Goal: Information Seeking & Learning: Check status

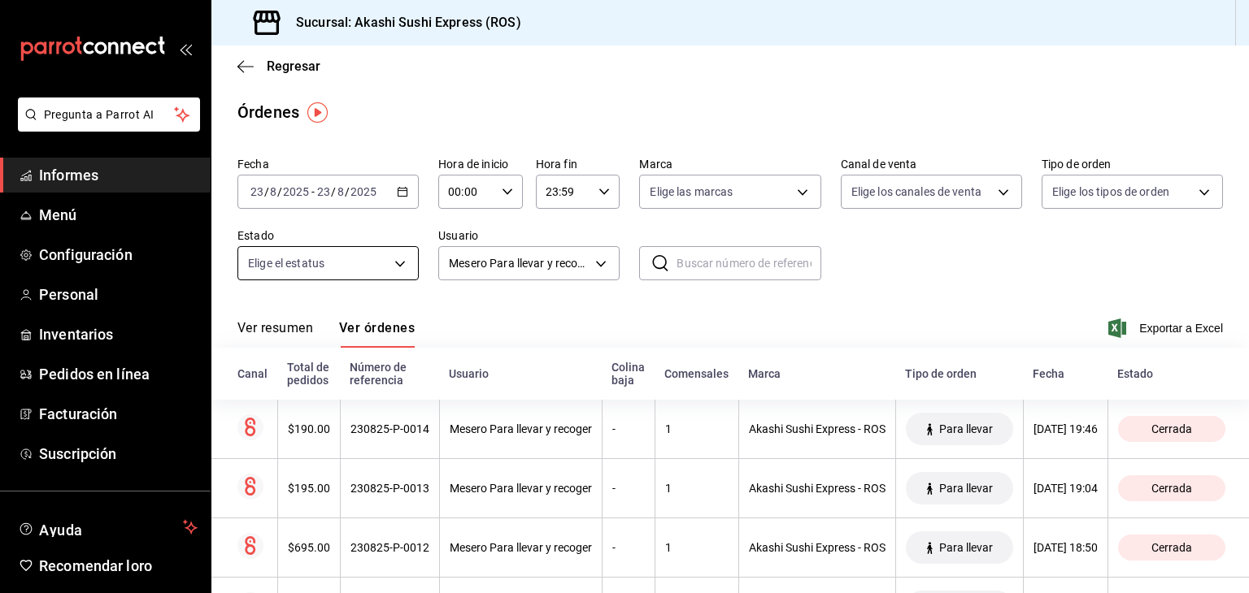
click at [307, 264] on body "Pregunta a Parrot AI Informes Menú Configuración Personal Inventarios Pedidos e…" at bounding box center [624, 296] width 1249 height 593
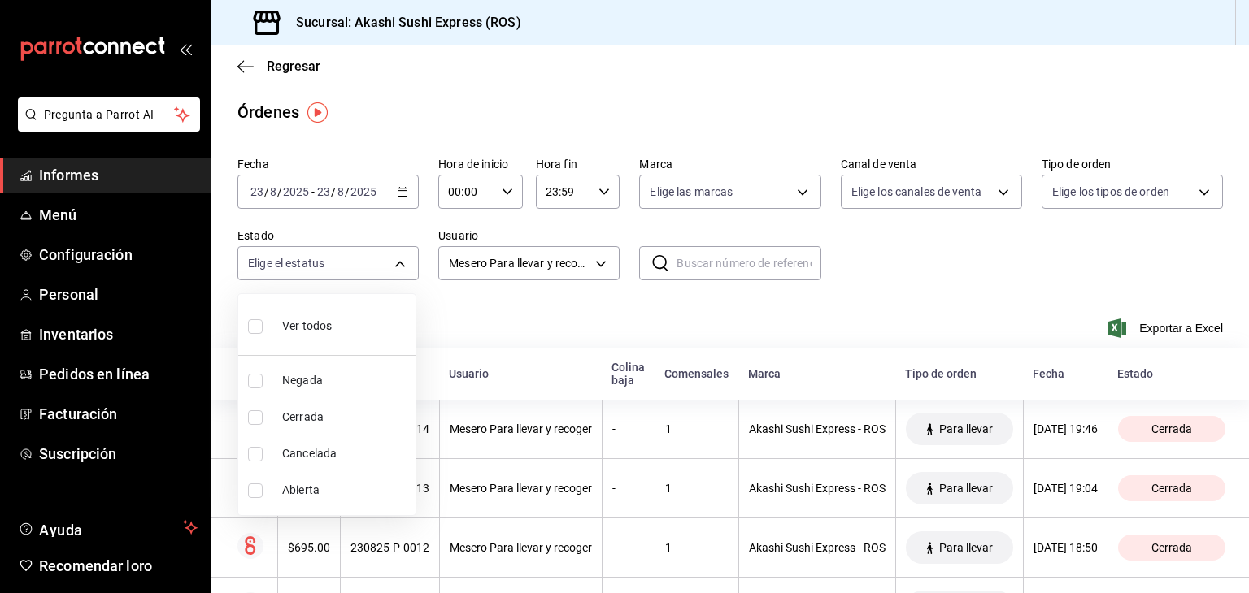
click at [141, 176] on div at bounding box center [624, 296] width 1249 height 593
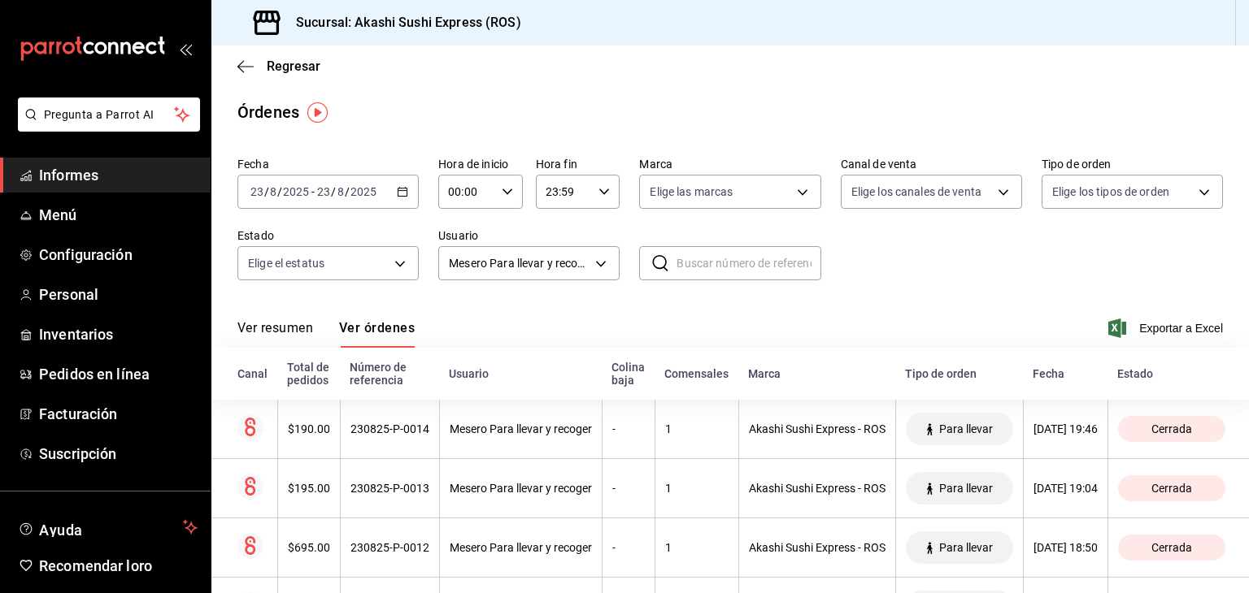
click at [141, 176] on span "Informes" at bounding box center [118, 175] width 159 height 22
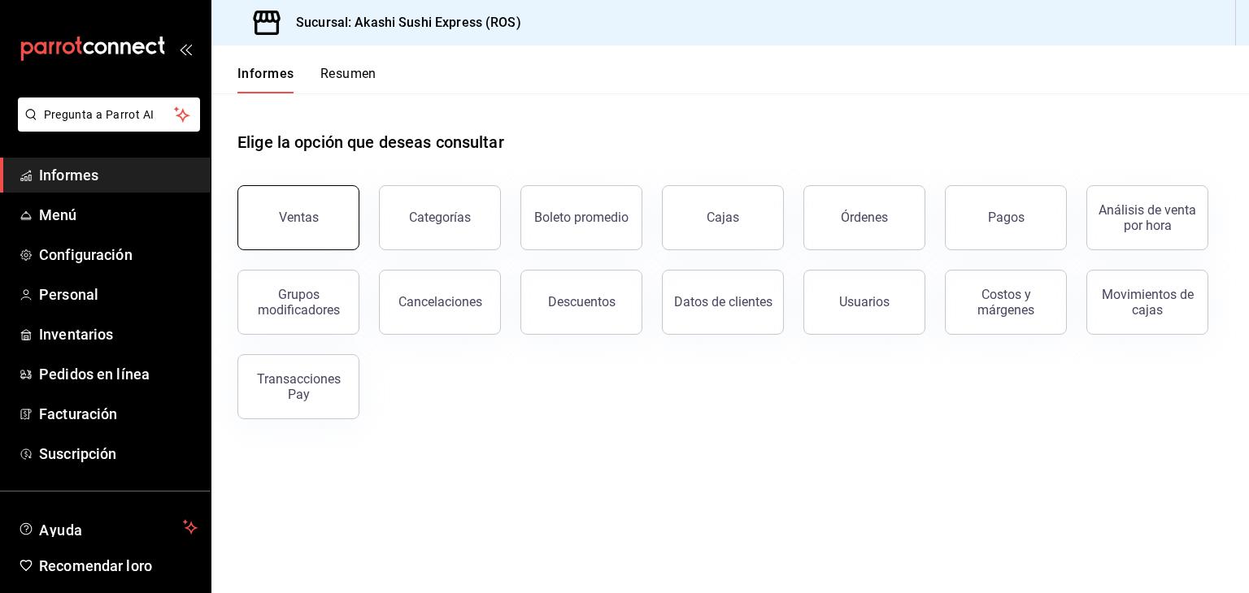
click at [320, 219] on button "Ventas" at bounding box center [298, 217] width 122 height 65
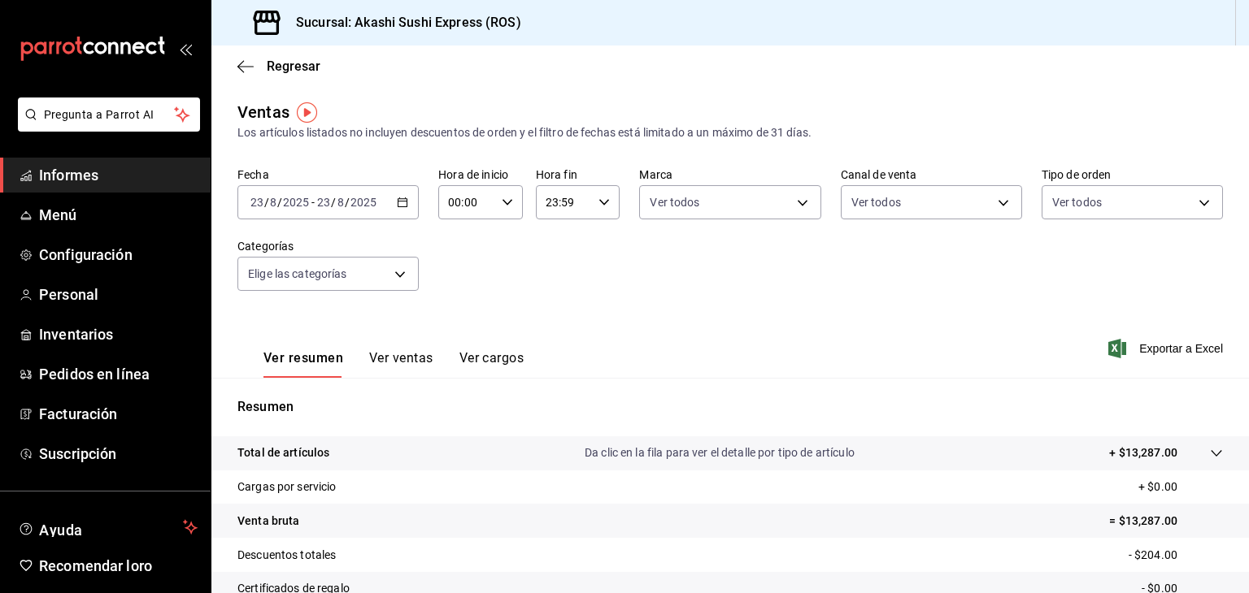
click at [397, 205] on icon "button" at bounding box center [402, 202] width 11 height 11
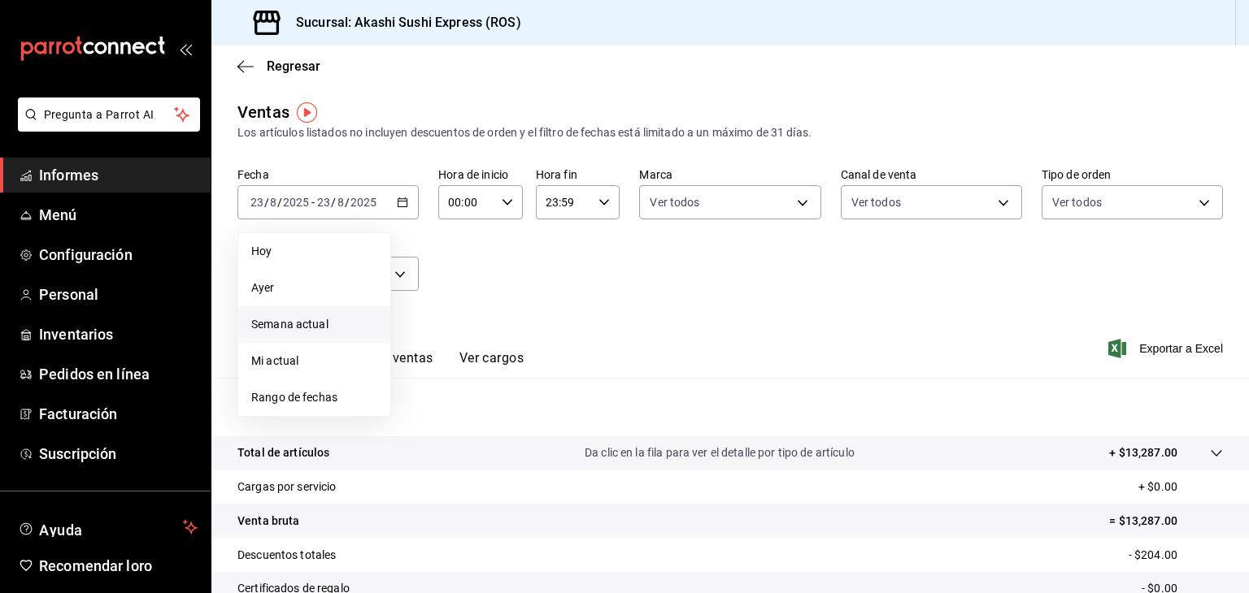
click at [290, 326] on font "Semana actual" at bounding box center [289, 324] width 77 height 13
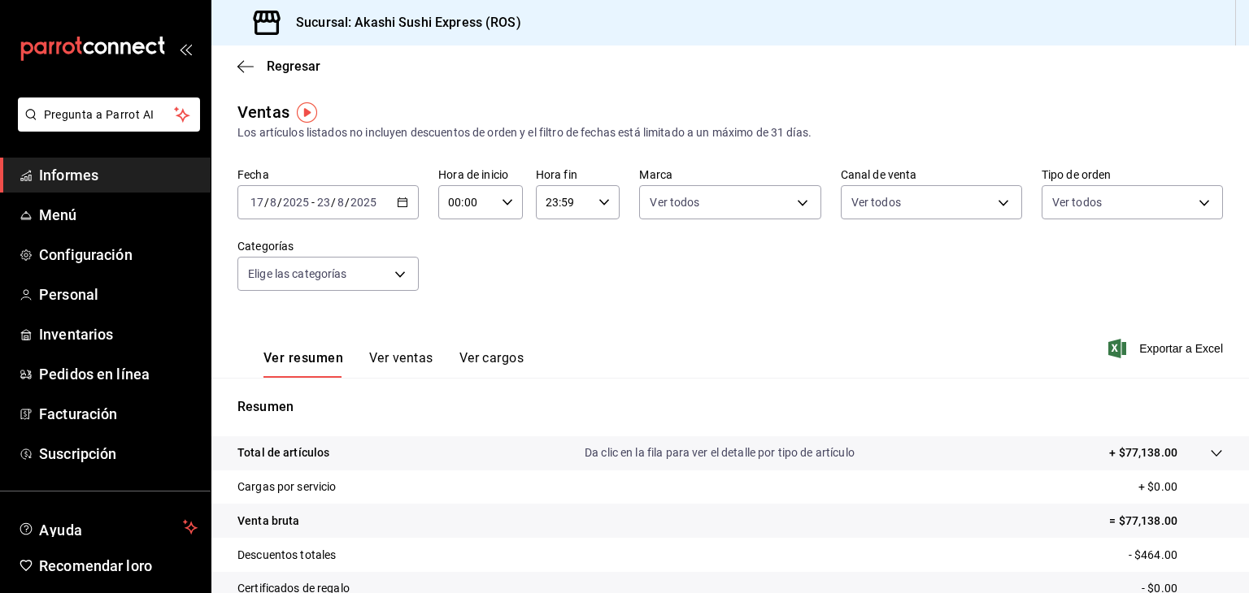
click at [406, 204] on icon "button" at bounding box center [402, 202] width 11 height 11
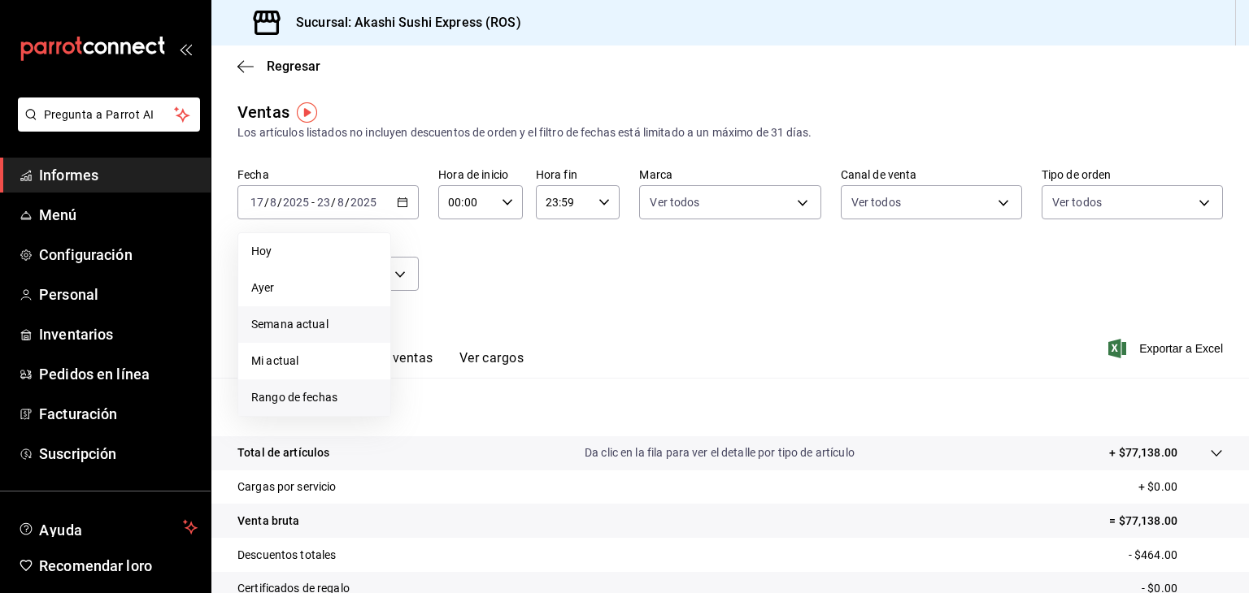
click at [314, 401] on font "Rango de fechas" at bounding box center [294, 397] width 86 height 13
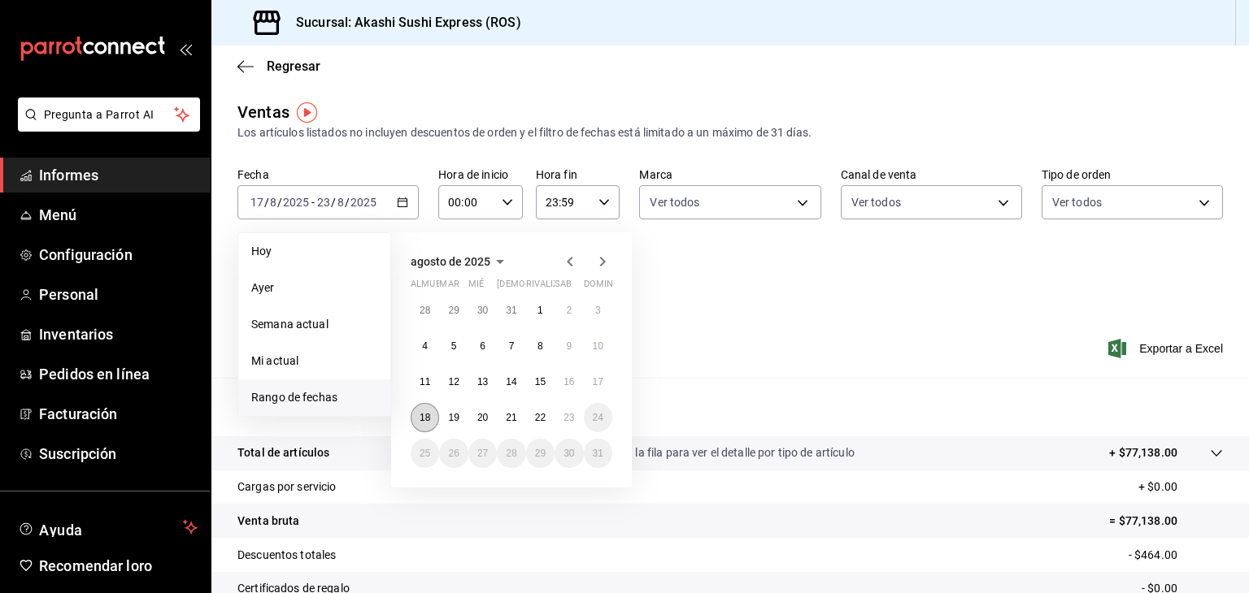
click at [418, 420] on button "18" at bounding box center [425, 417] width 28 height 29
click at [570, 420] on font "23" at bounding box center [568, 417] width 11 height 11
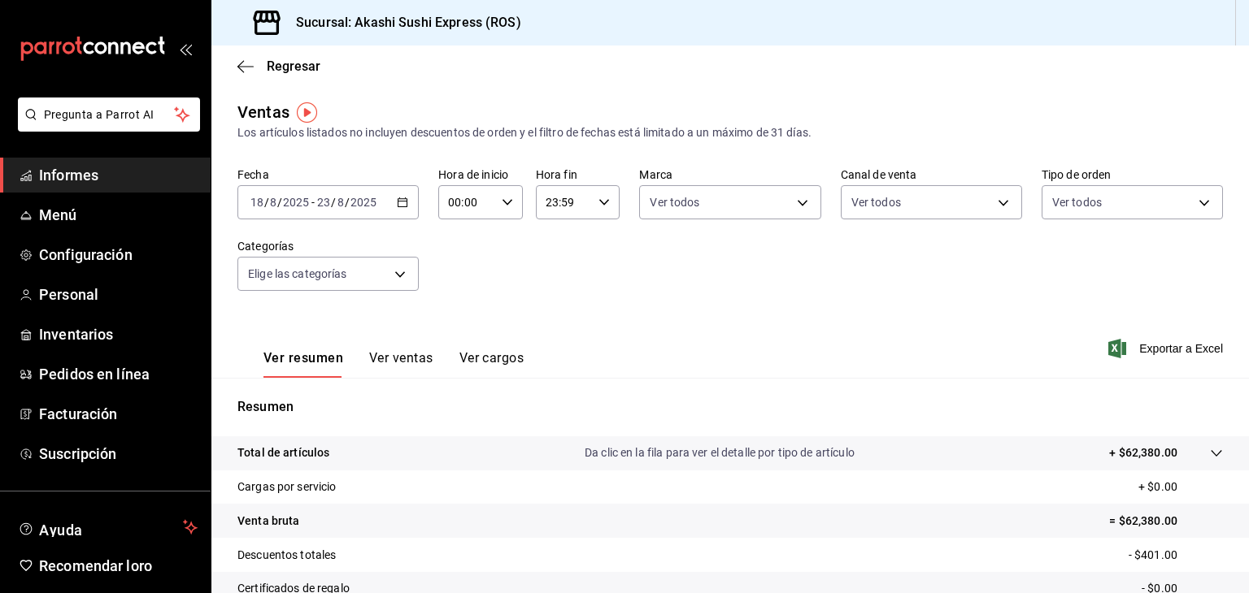
click at [402, 186] on div "[DATE] [DATE] - [DATE] [DATE]" at bounding box center [327, 202] width 181 height 34
click at [801, 325] on div "Ver resumen Ver ventas Ver cargos Exportar a Excel" at bounding box center [729, 344] width 1037 height 67
click at [398, 207] on \(Stroke\) "button" at bounding box center [403, 202] width 10 height 9
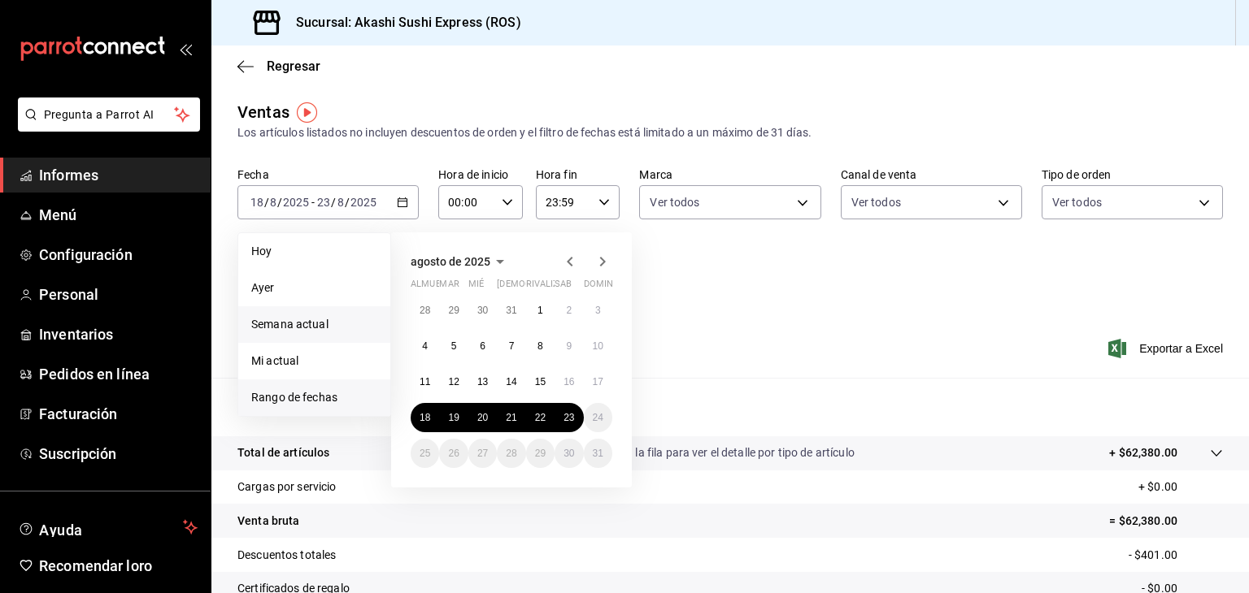
click at [322, 331] on span "Semana actual" at bounding box center [314, 324] width 126 height 17
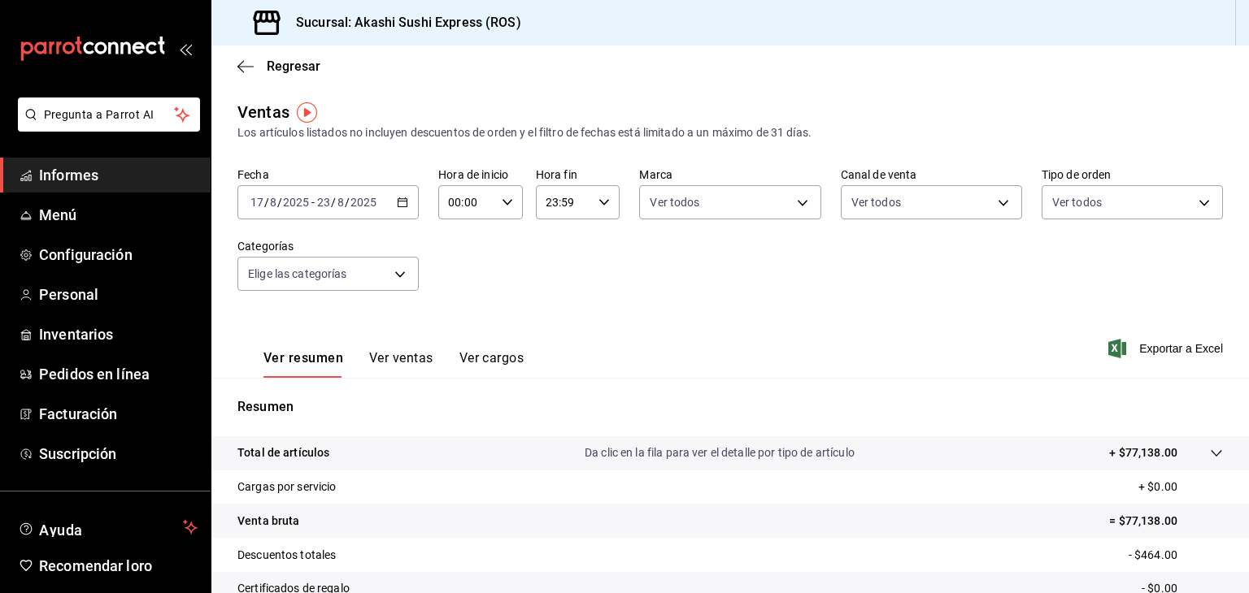
click at [400, 209] on div "[DATE] [DATE] - [DATE] [DATE]" at bounding box center [327, 202] width 181 height 34
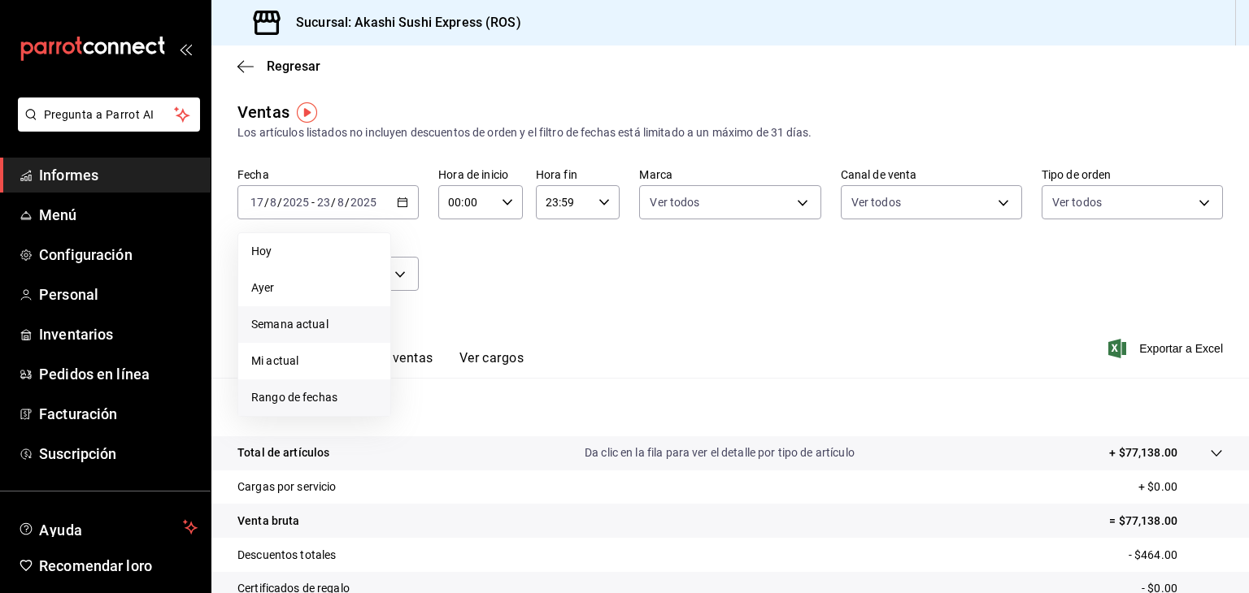
click at [298, 404] on font "Rango de fechas" at bounding box center [294, 397] width 86 height 13
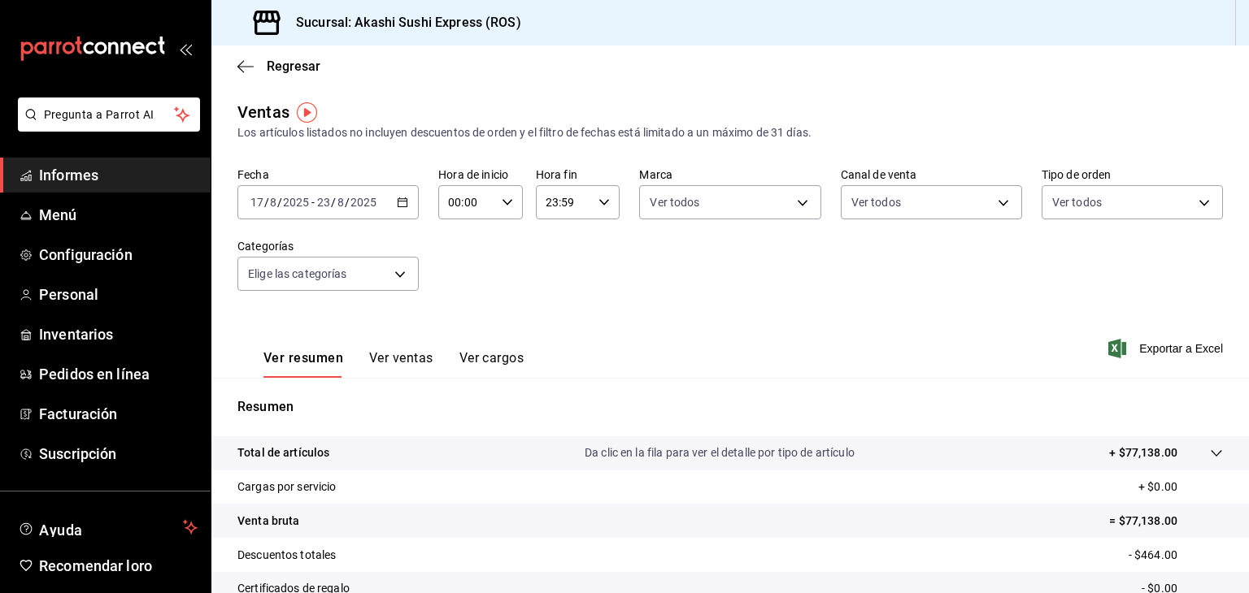
click at [402, 202] on \(Stroke\) "button" at bounding box center [402, 201] width 9 height 1
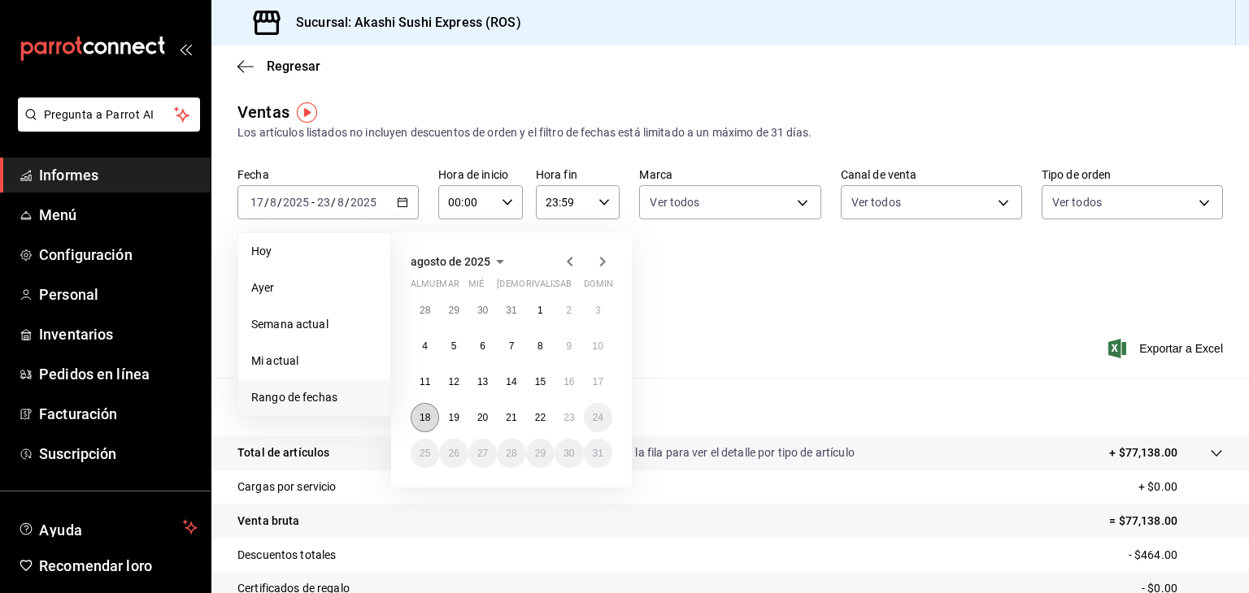
click at [433, 425] on button "18" at bounding box center [425, 417] width 28 height 29
click at [576, 417] on button "23" at bounding box center [568, 417] width 28 height 29
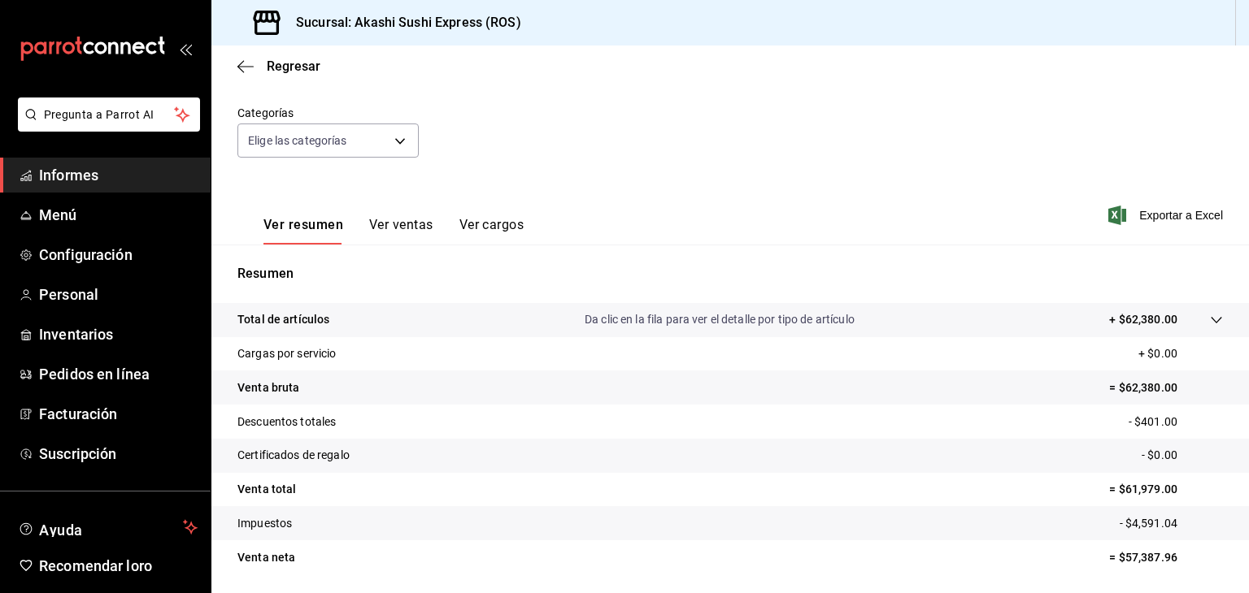
scroll to position [186, 0]
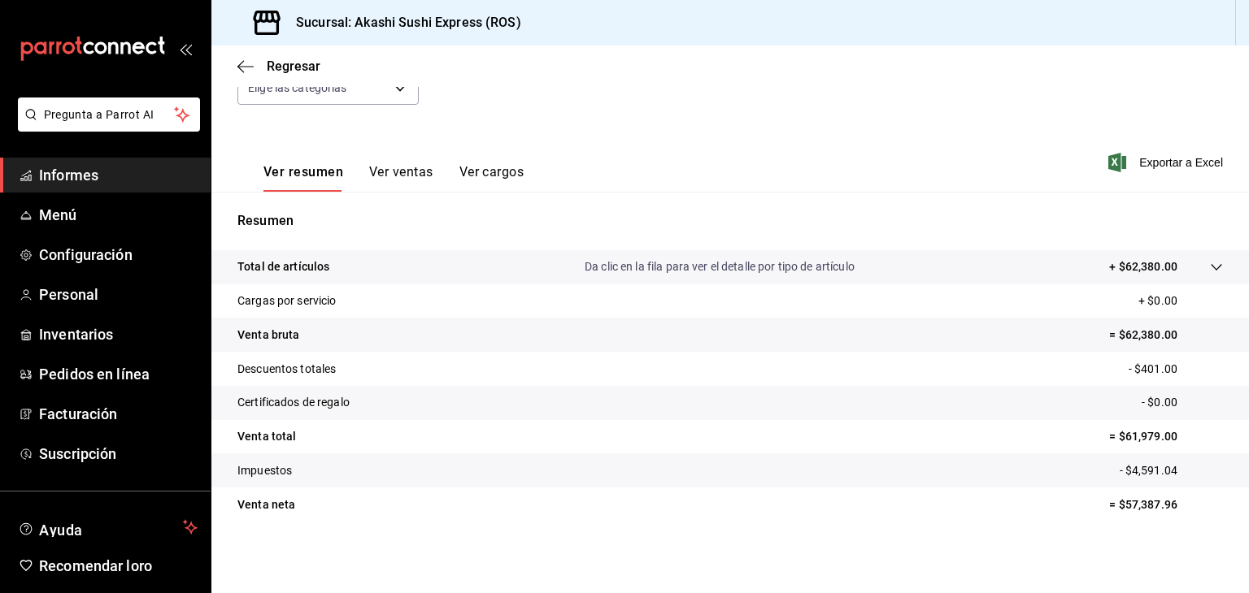
click at [155, 172] on span "Informes" at bounding box center [118, 175] width 159 height 22
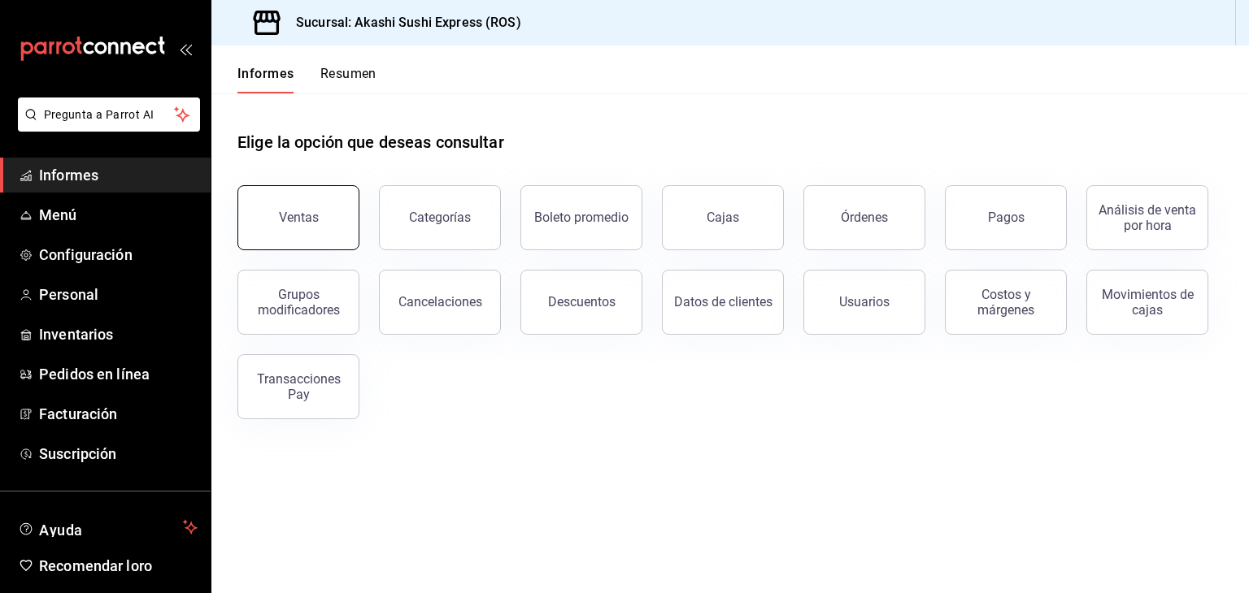
click at [315, 215] on font "Ventas" at bounding box center [299, 217] width 40 height 15
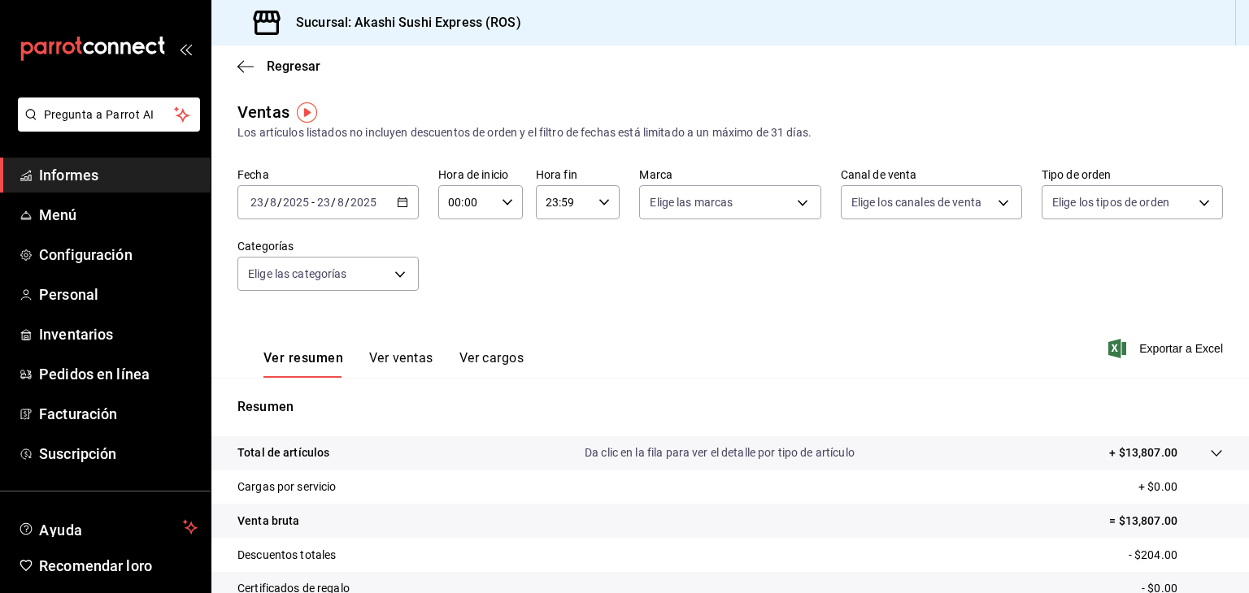
click at [401, 211] on div "[DATE] [DATE] - [DATE] [DATE]" at bounding box center [327, 202] width 181 height 34
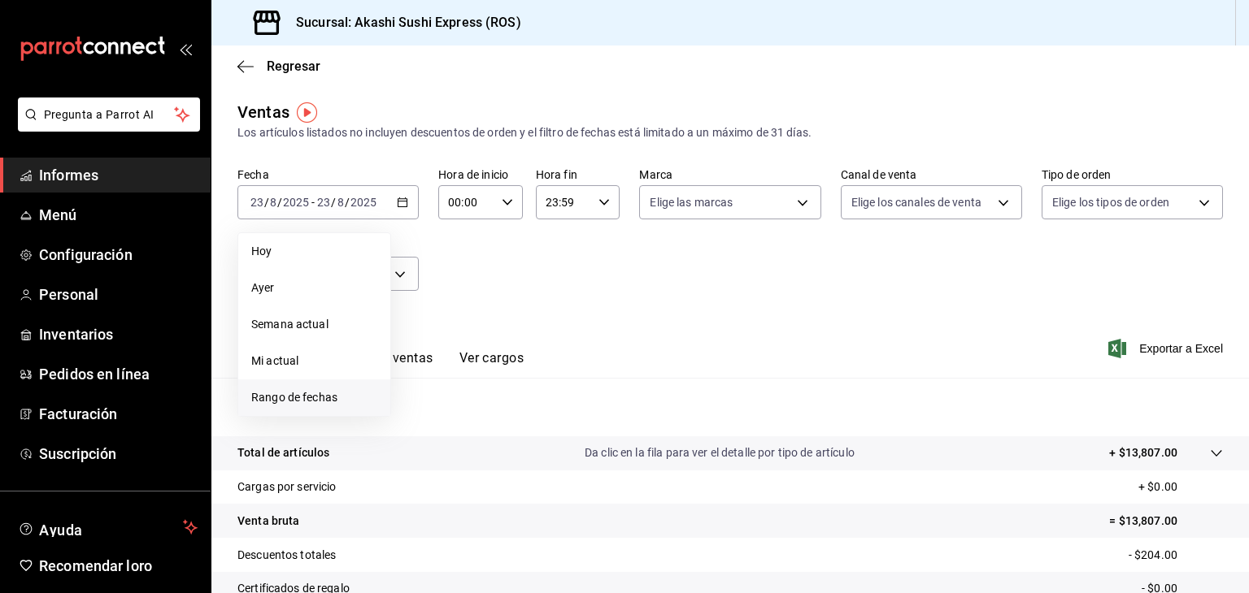
click at [302, 411] on li "Rango de fechas" at bounding box center [314, 398] width 152 height 37
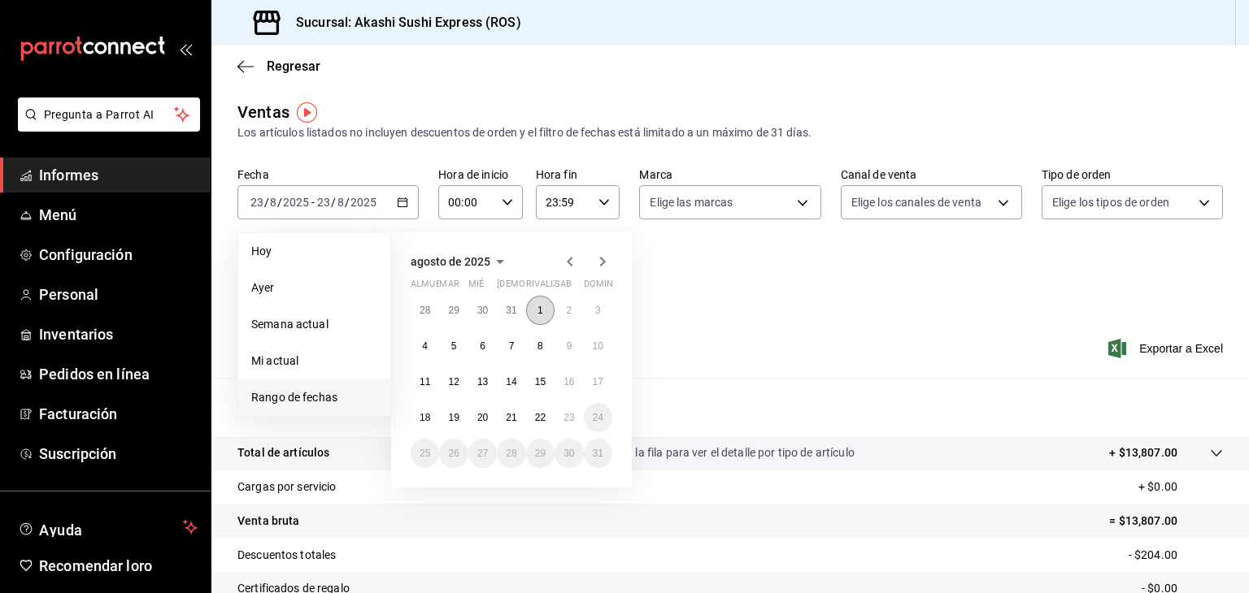
click at [542, 316] on button "1" at bounding box center [540, 310] width 28 height 29
click at [577, 426] on button "23" at bounding box center [568, 417] width 28 height 29
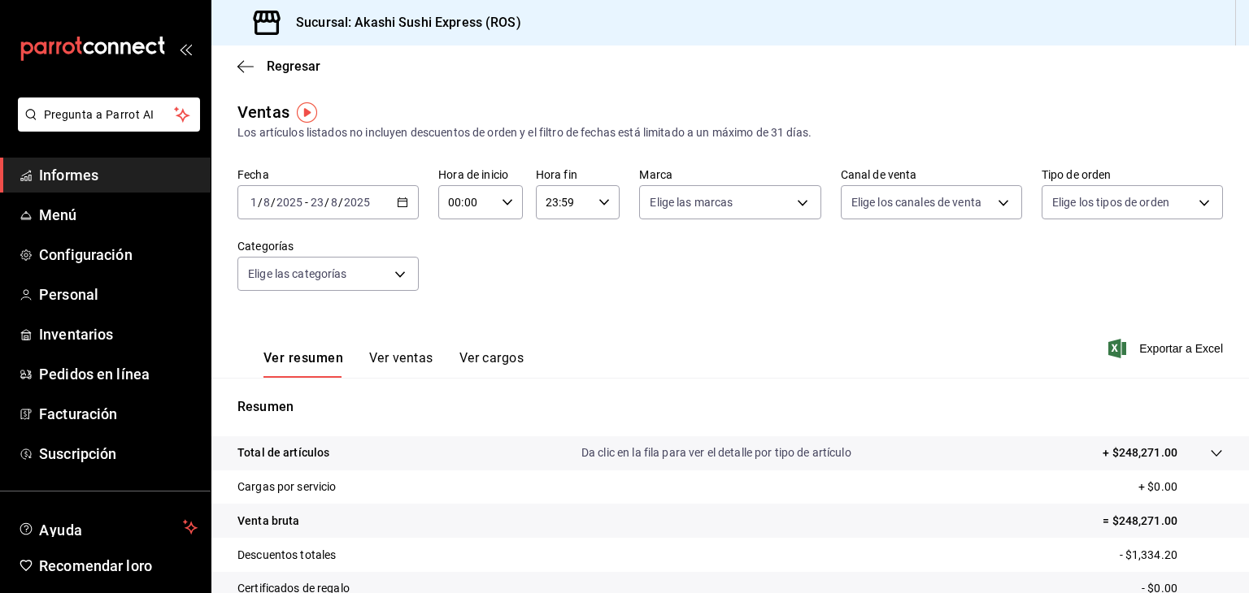
click at [931, 302] on div "Fecha [DATE] [DATE] - [DATE] [DATE] Hora de inicio 00:00 Hora de inicio Hora fi…" at bounding box center [729, 238] width 985 height 143
drag, startPoint x: 850, startPoint y: 293, endPoint x: 488, endPoint y: 214, distance: 371.2
click at [488, 214] on div "Fecha [DATE] [DATE] - [DATE] [DATE] Hora de inicio 00:00 Hora de inicio Hora fi…" at bounding box center [729, 238] width 985 height 143
click at [697, 79] on div "Regresar" at bounding box center [729, 66] width 1037 height 41
click at [399, 207] on \(Stroke\) "button" at bounding box center [403, 202] width 10 height 9
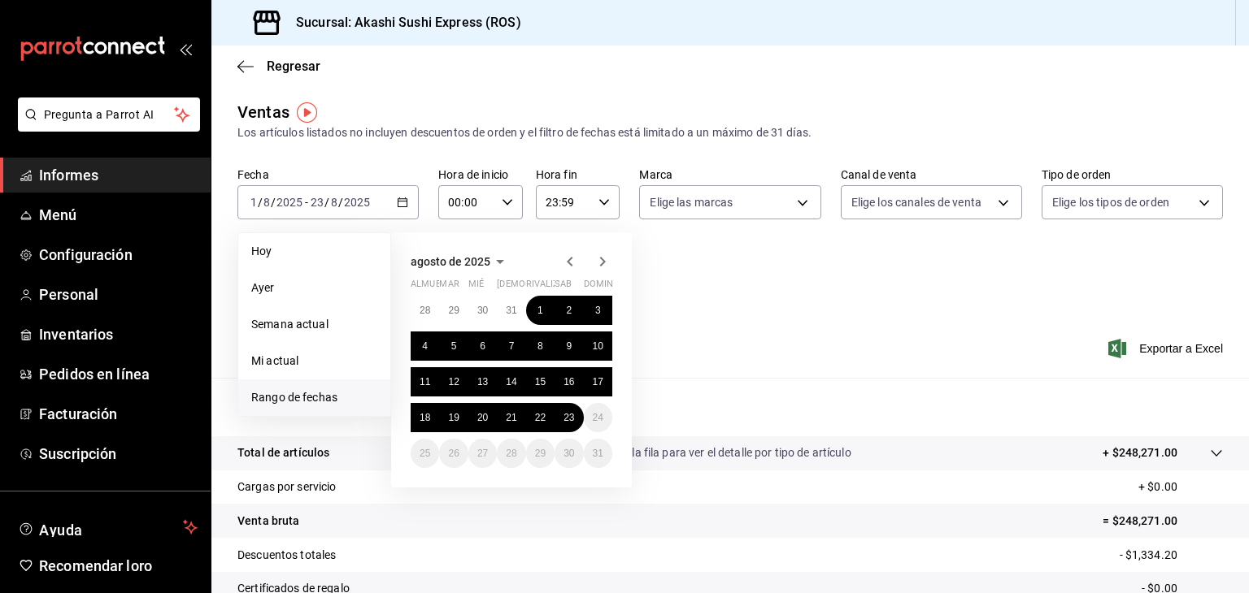
click at [485, 267] on font "agosto de 2025" at bounding box center [451, 261] width 80 height 13
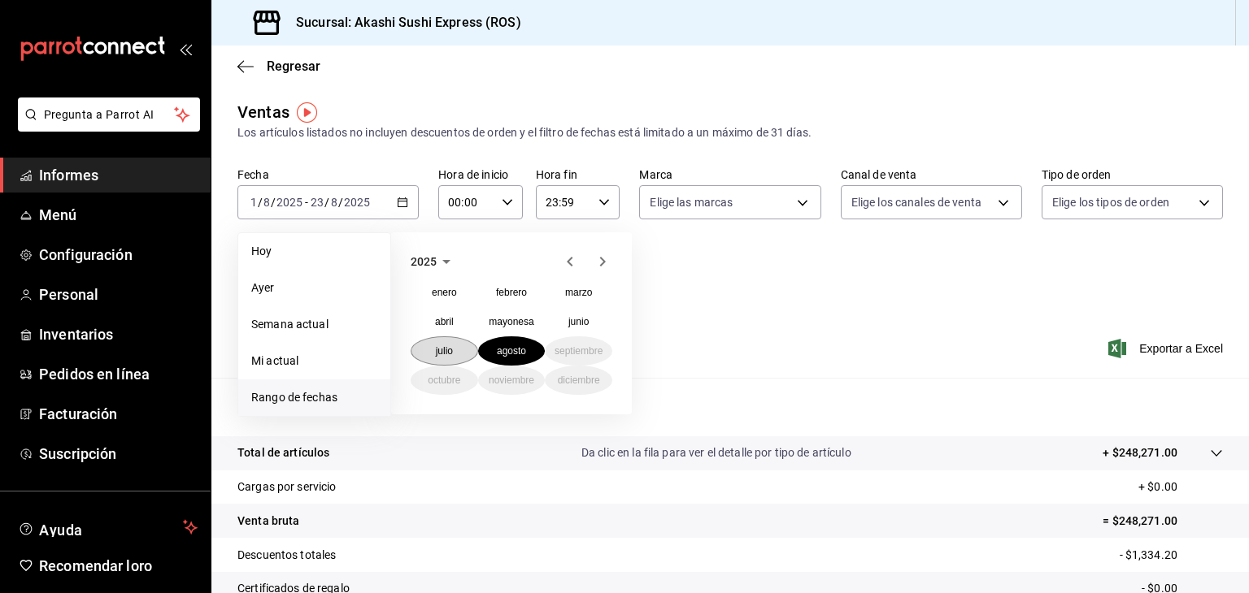
click at [440, 352] on font "julio" at bounding box center [444, 351] width 17 height 11
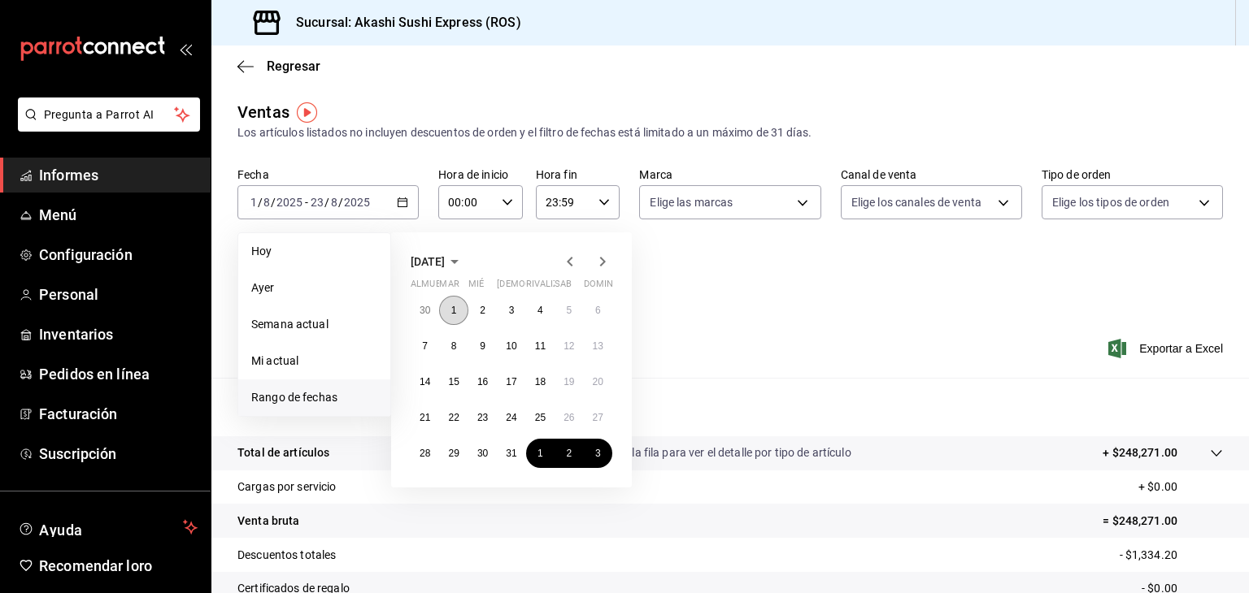
click at [452, 313] on font "1" at bounding box center [454, 310] width 6 height 11
click at [513, 459] on button "31" at bounding box center [511, 453] width 28 height 29
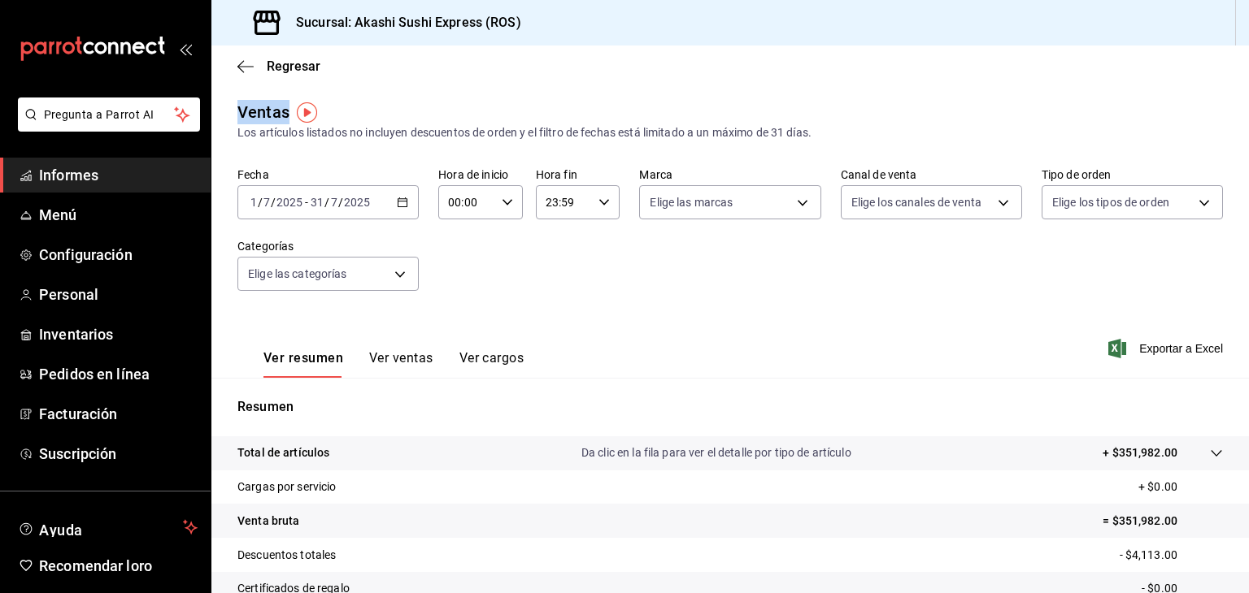
drag, startPoint x: 1048, startPoint y: 85, endPoint x: 836, endPoint y: 98, distance: 212.6
click at [836, 98] on main "Regresar Ventas Los artículos listados no incluyen descuentos de orden y el fil…" at bounding box center [729, 413] width 1037 height 734
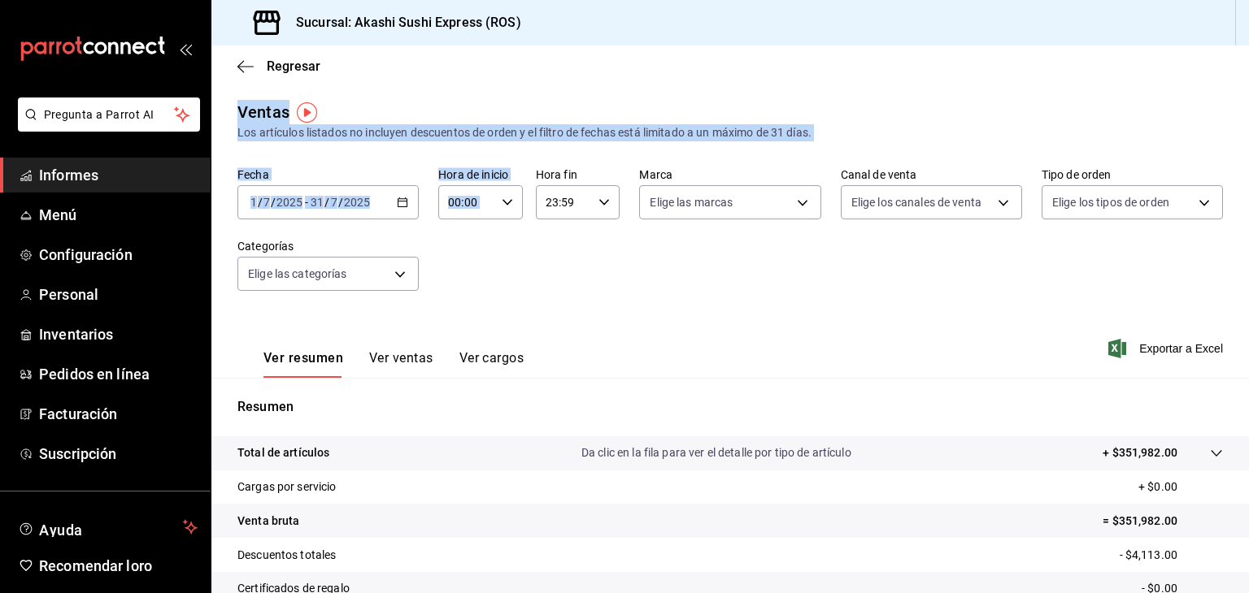
drag, startPoint x: 330, startPoint y: 81, endPoint x: 463, endPoint y: 220, distance: 192.1
click at [463, 220] on main "Regresar Ventas Los artículos listados no incluyen descuentos de orden y el fil…" at bounding box center [729, 413] width 1037 height 734
click at [431, 89] on main "Regresar Ventas Los artículos listados no incluyen descuentos de orden y el fil…" at bounding box center [729, 413] width 1037 height 734
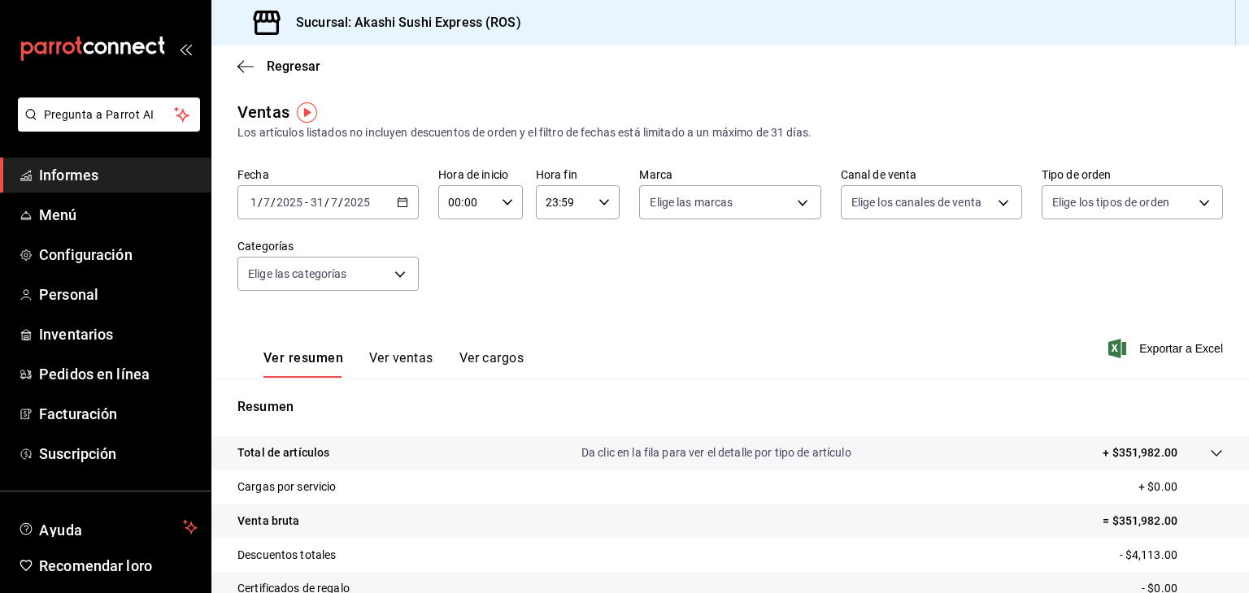
click at [552, 98] on main "Regresar Ventas Los artículos listados no incluyen descuentos de orden y el fil…" at bounding box center [729, 413] width 1037 height 734
